Goal: Check status: Check status

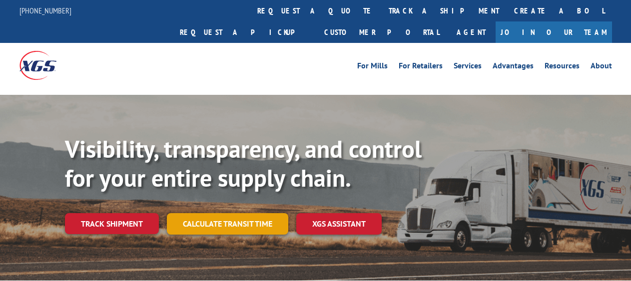
scroll to position [50, 0]
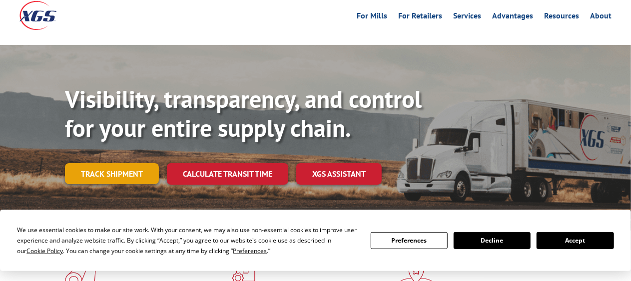
click at [103, 163] on link "Track shipment" at bounding box center [112, 173] width 94 height 21
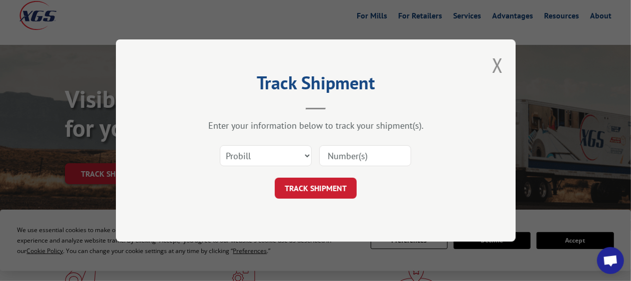
click at [375, 156] on input at bounding box center [365, 155] width 92 height 21
type input "2854900"
click at [326, 187] on button "TRACK SHIPMENT" at bounding box center [316, 188] width 82 height 21
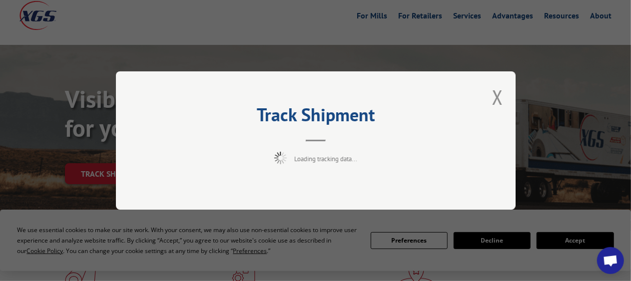
click at [576, 238] on div "Track Shipment Loading tracking data..." at bounding box center [315, 140] width 631 height 281
click at [496, 94] on button "Close modal" at bounding box center [497, 97] width 11 height 26
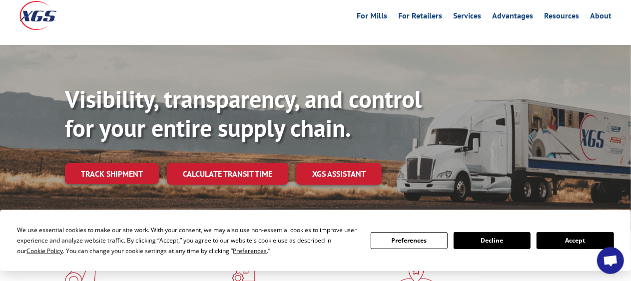
click at [566, 243] on button "Accept" at bounding box center [574, 240] width 77 height 17
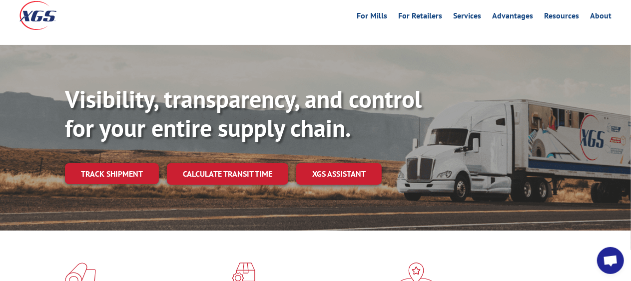
click at [127, 163] on link "Track shipment" at bounding box center [112, 173] width 94 height 21
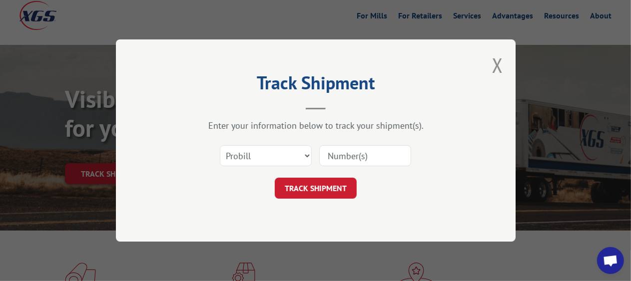
click at [360, 154] on input at bounding box center [365, 155] width 92 height 21
type input "2854900"
click at [300, 189] on button "TRACK SHIPMENT" at bounding box center [316, 188] width 82 height 21
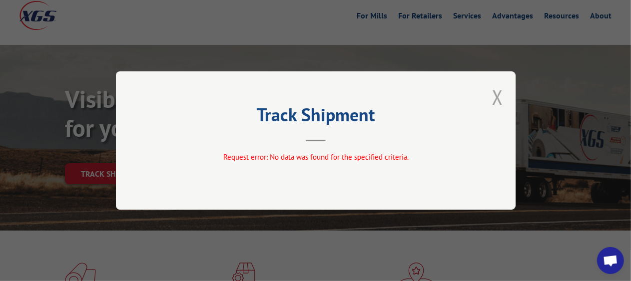
click at [497, 98] on button "Close modal" at bounding box center [497, 97] width 11 height 26
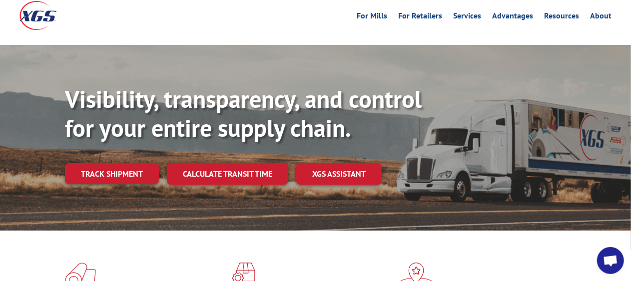
click at [102, 163] on link "Track shipment" at bounding box center [112, 173] width 94 height 21
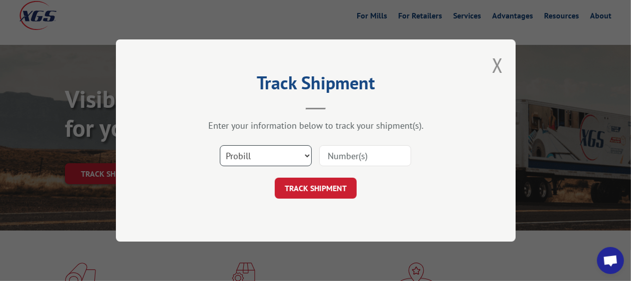
click at [304, 154] on select "Select category... Probill BOL PO" at bounding box center [266, 155] width 92 height 21
select select "bol"
click at [220, 145] on select "Select category... Probill BOL PO" at bounding box center [266, 155] width 92 height 21
click at [331, 155] on input at bounding box center [365, 155] width 92 height 21
type input "2854900"
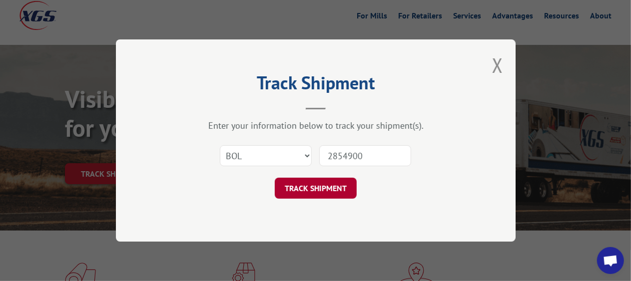
click at [324, 183] on button "TRACK SHIPMENT" at bounding box center [316, 188] width 82 height 21
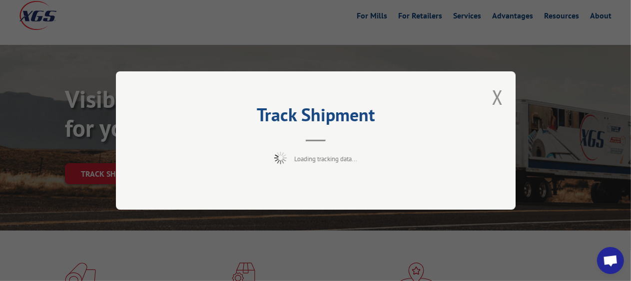
click at [499, 96] on button "Close modal" at bounding box center [497, 97] width 11 height 26
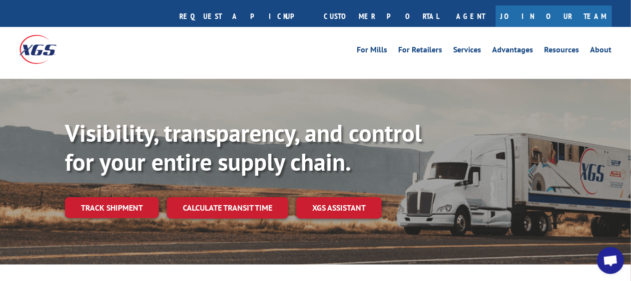
scroll to position [0, 0]
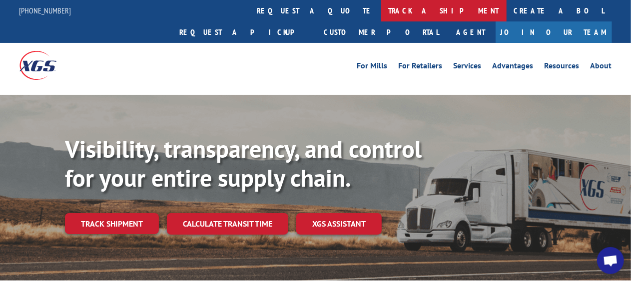
click at [381, 14] on link "track a shipment" at bounding box center [443, 10] width 125 height 21
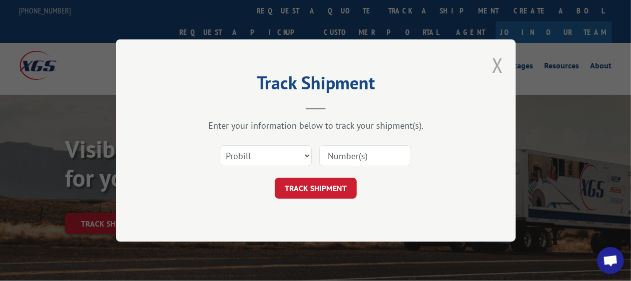
click at [495, 65] on button "Close modal" at bounding box center [497, 65] width 11 height 26
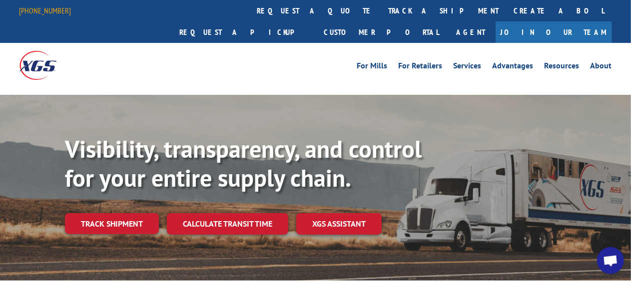
click at [43, 10] on link "[PHONE_NUMBER]" at bounding box center [45, 10] width 52 height 10
